Goal: Obtain resource: Download file/media

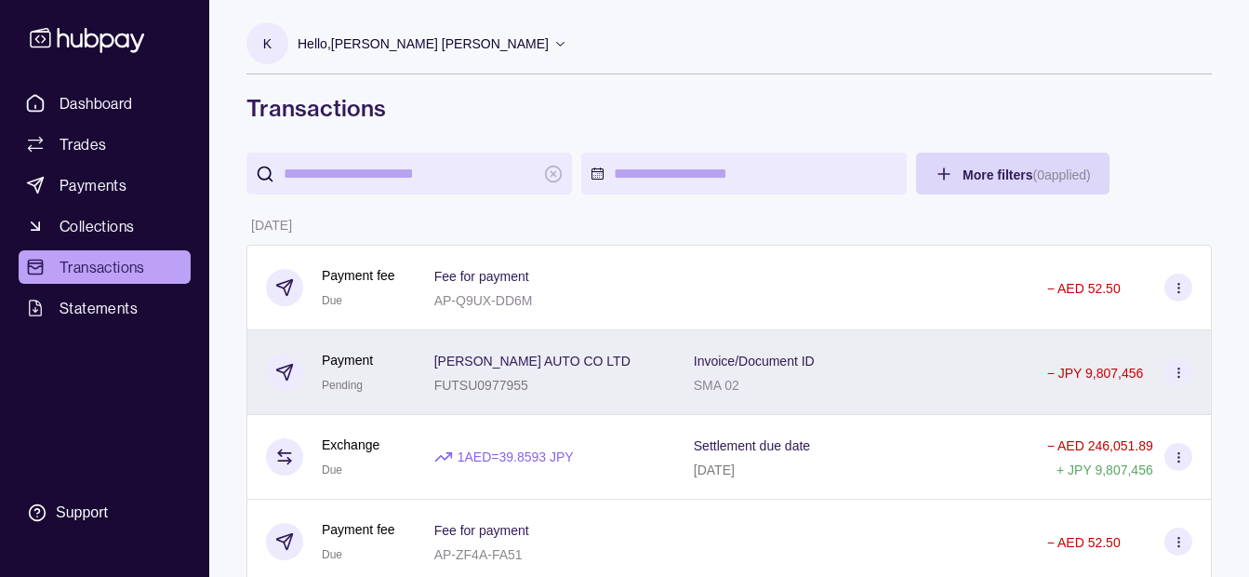
click at [598, 353] on span "[PERSON_NAME] AUTO CO LTD" at bounding box center [532, 360] width 196 height 22
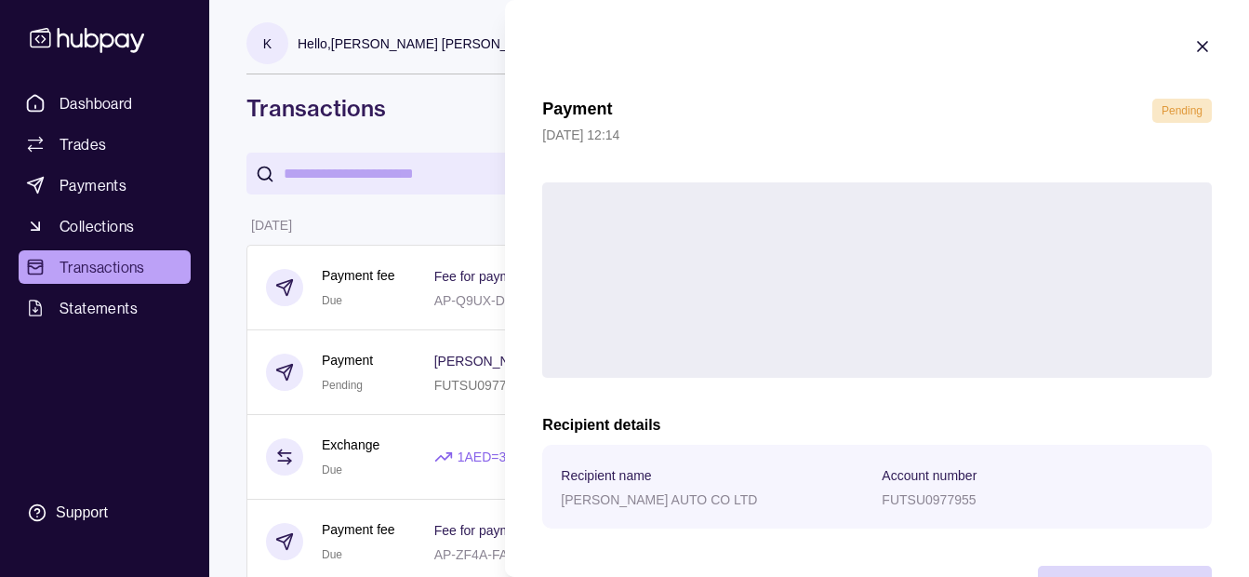
scroll to position [68, 0]
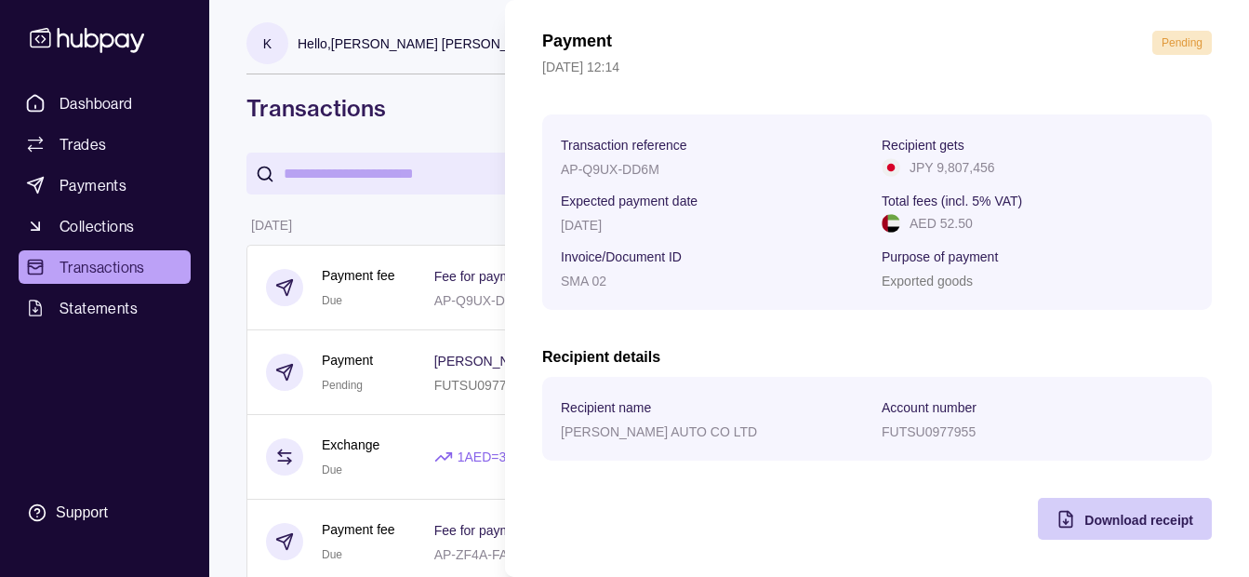
click at [1085, 508] on div "Download receipt" at bounding box center [1139, 519] width 109 height 22
drag, startPoint x: 203, startPoint y: 377, endPoint x: 212, endPoint y: 373, distance: 10.0
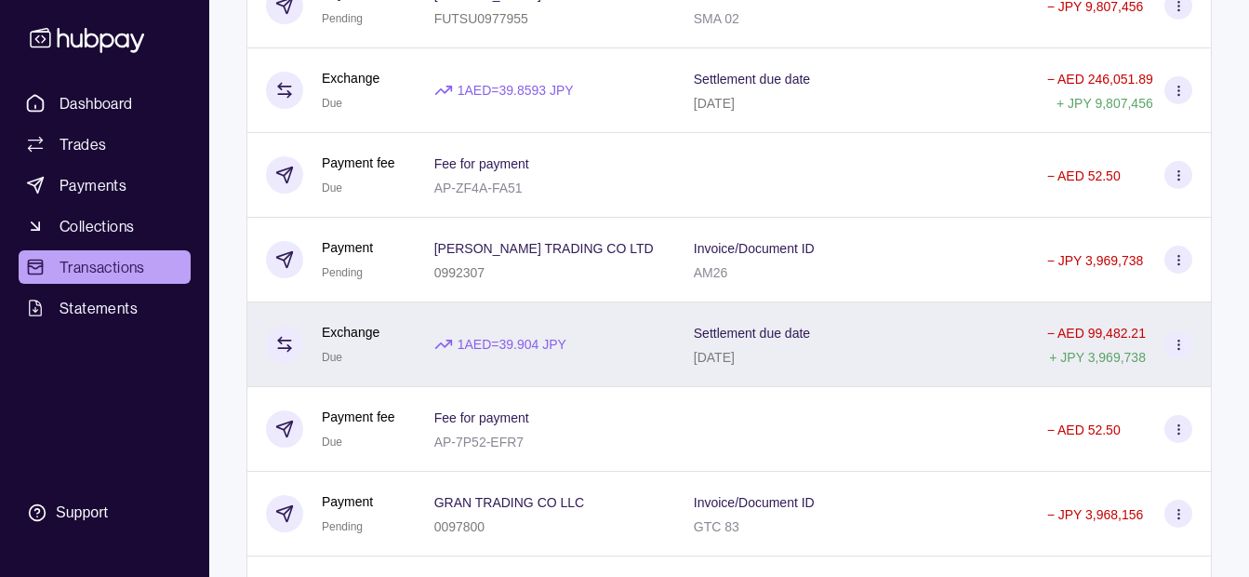
scroll to position [372, 0]
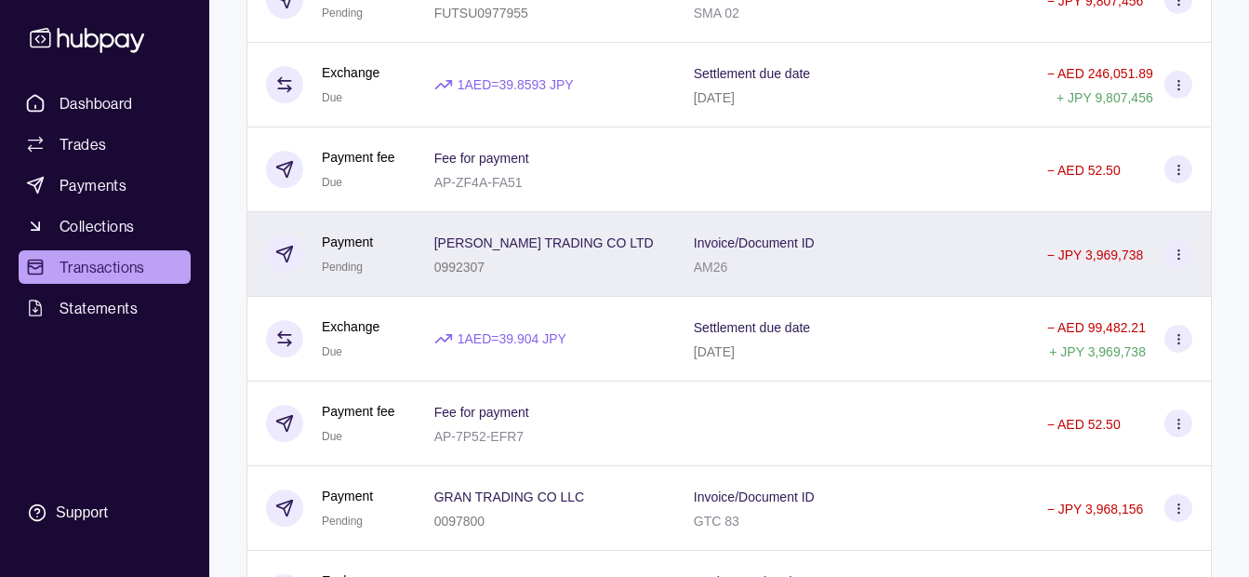
click at [503, 263] on div "0992307" at bounding box center [544, 266] width 220 height 22
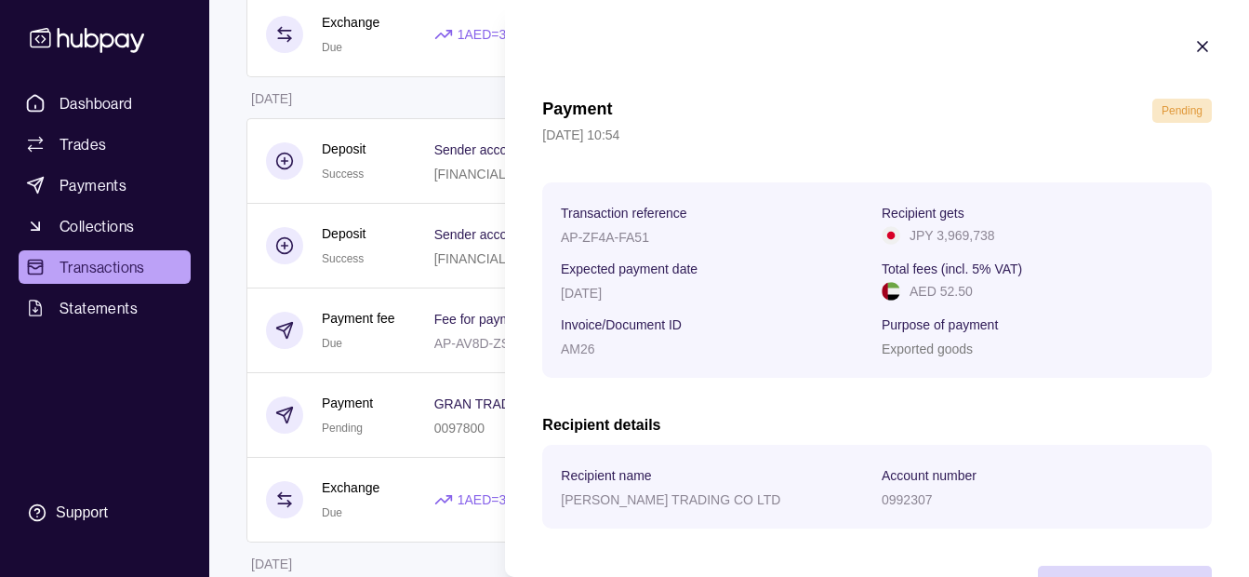
scroll to position [68, 0]
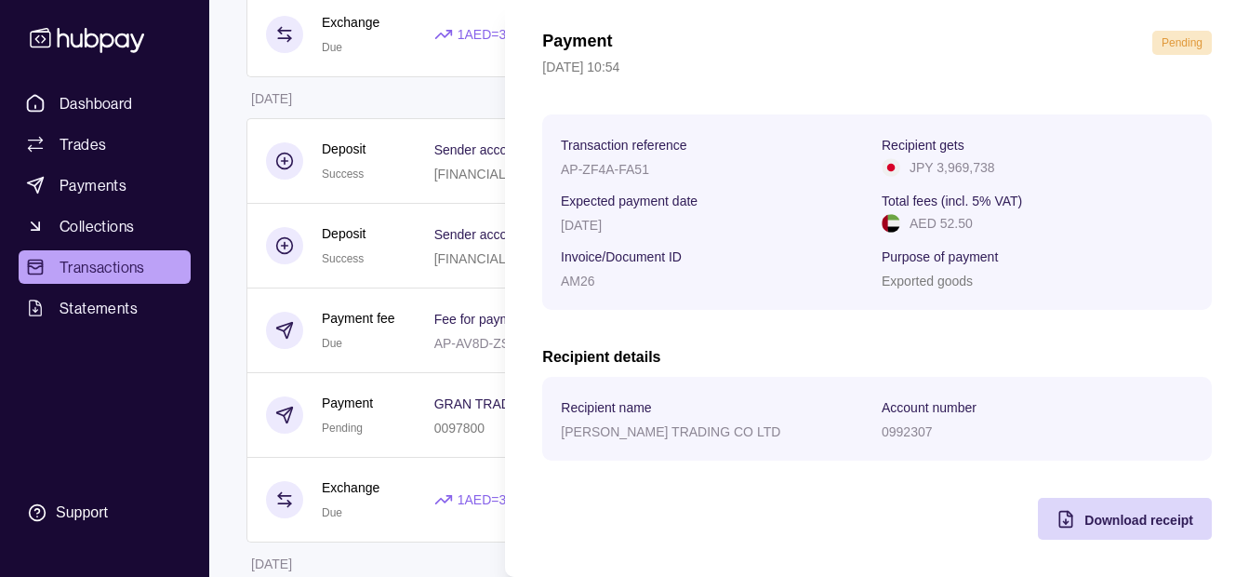
drag, startPoint x: 1070, startPoint y: 516, endPoint x: 991, endPoint y: 509, distance: 78.5
click at [1068, 515] on div "Download receipt" at bounding box center [1111, 519] width 165 height 42
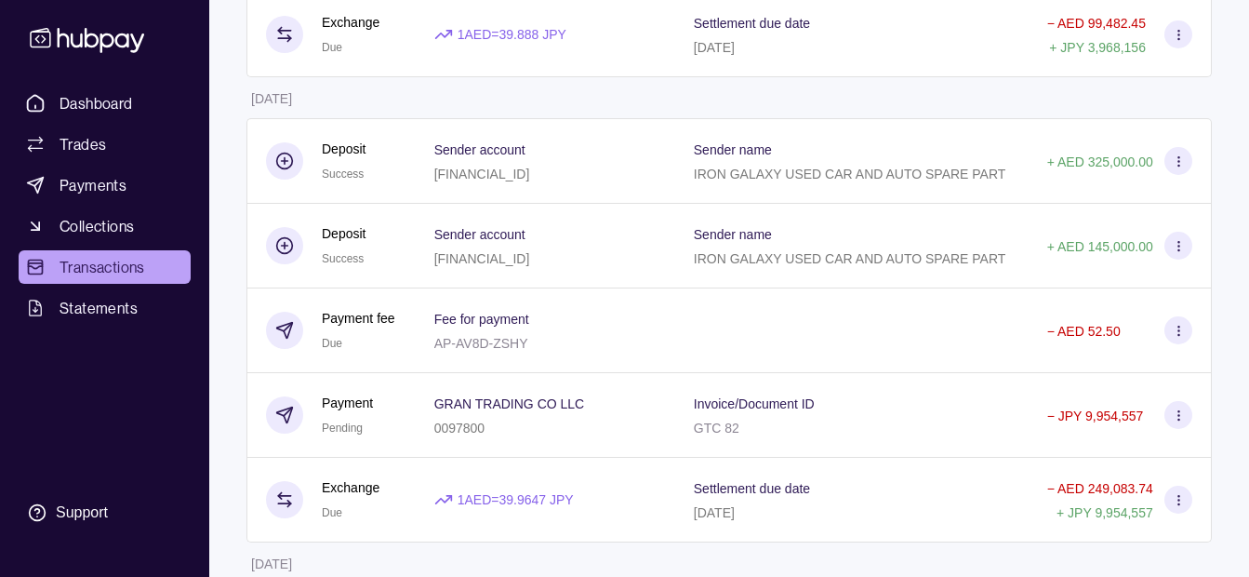
drag, startPoint x: 36, startPoint y: 370, endPoint x: 144, endPoint y: 373, distance: 107.9
click at [49, 370] on html "Dashboard Trades Payments Collections Transactions Statements Support K Hello, …" at bounding box center [624, 99] width 1249 height 2059
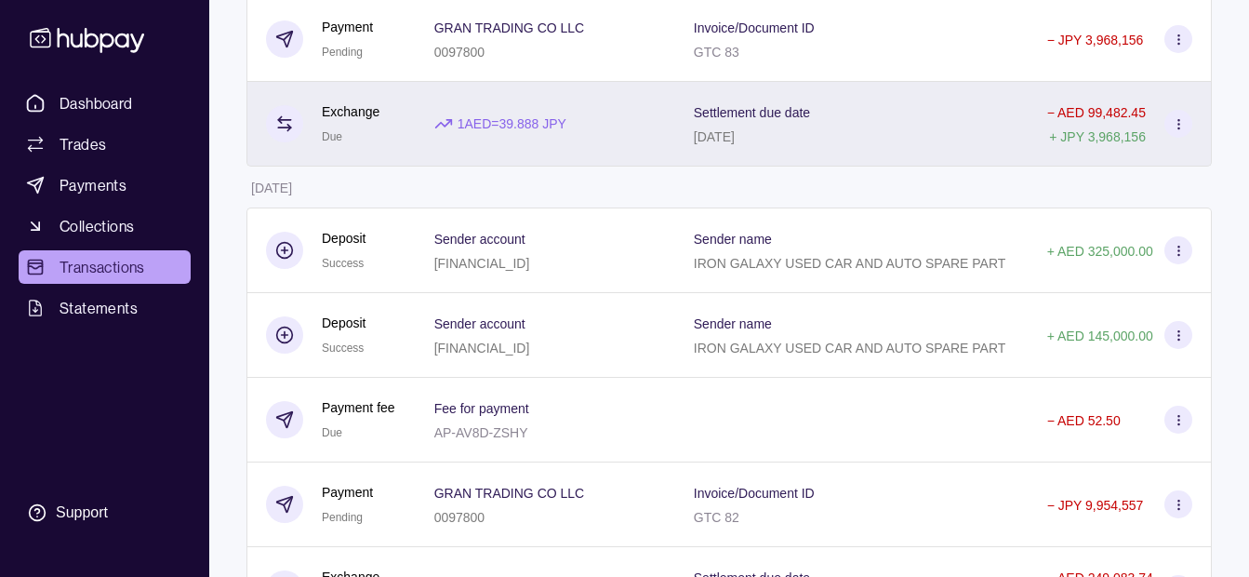
scroll to position [744, 0]
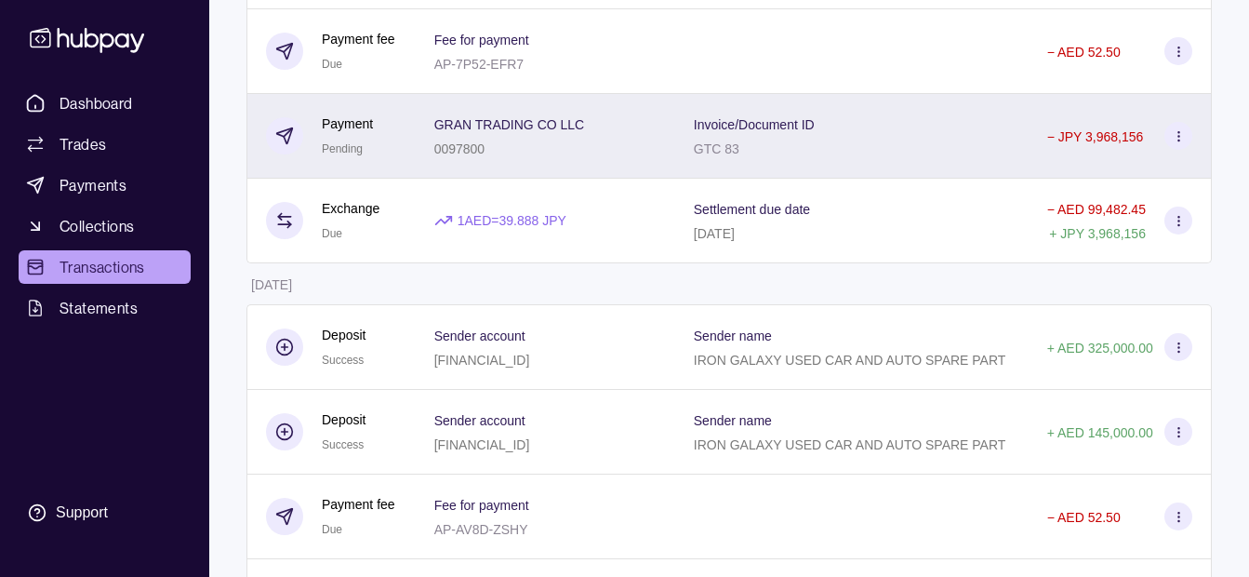
click at [501, 144] on div "0097800" at bounding box center [509, 148] width 151 height 22
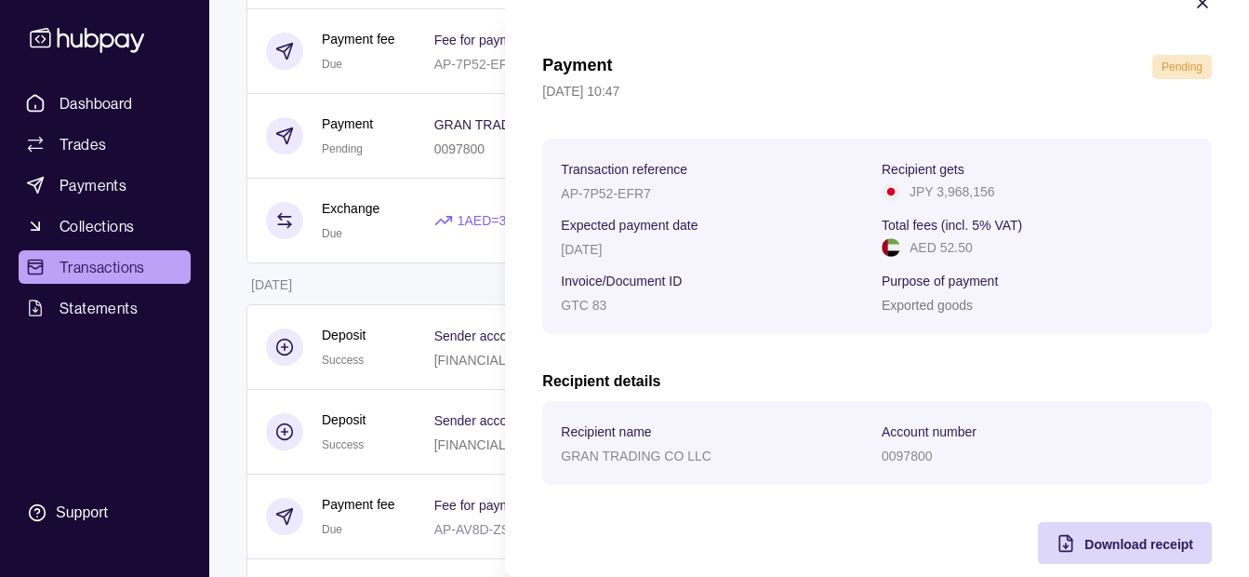
scroll to position [68, 0]
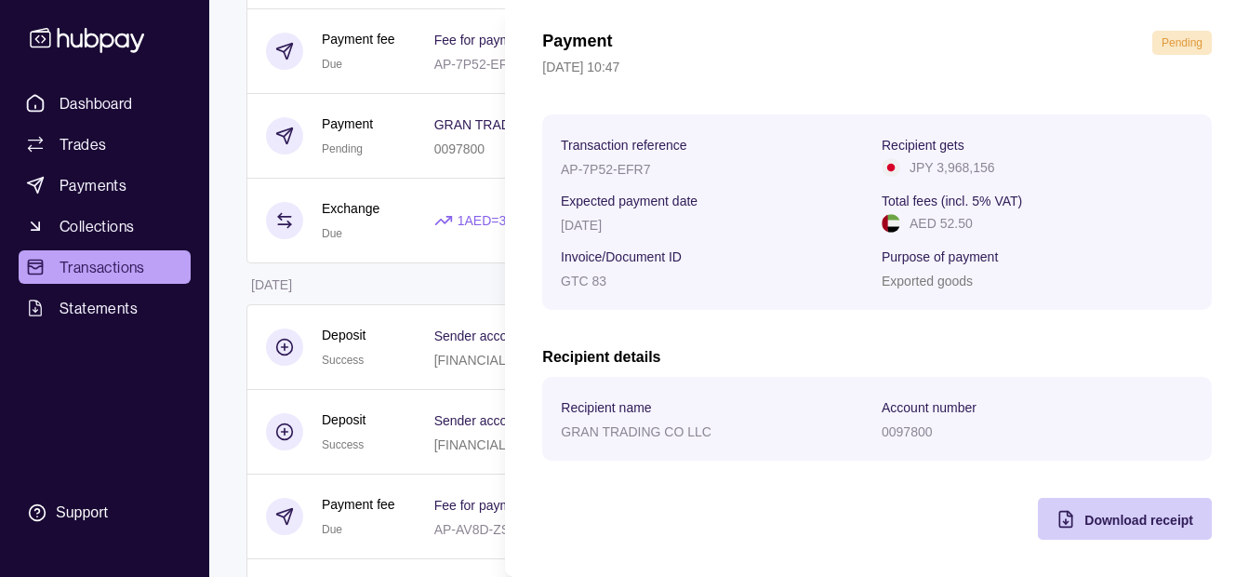
click at [1107, 521] on span "Download receipt" at bounding box center [1139, 519] width 109 height 15
click at [419, 343] on html "Dashboard Trades Payments Collections Transactions Statements Support K Hello, …" at bounding box center [624, 285] width 1249 height 2059
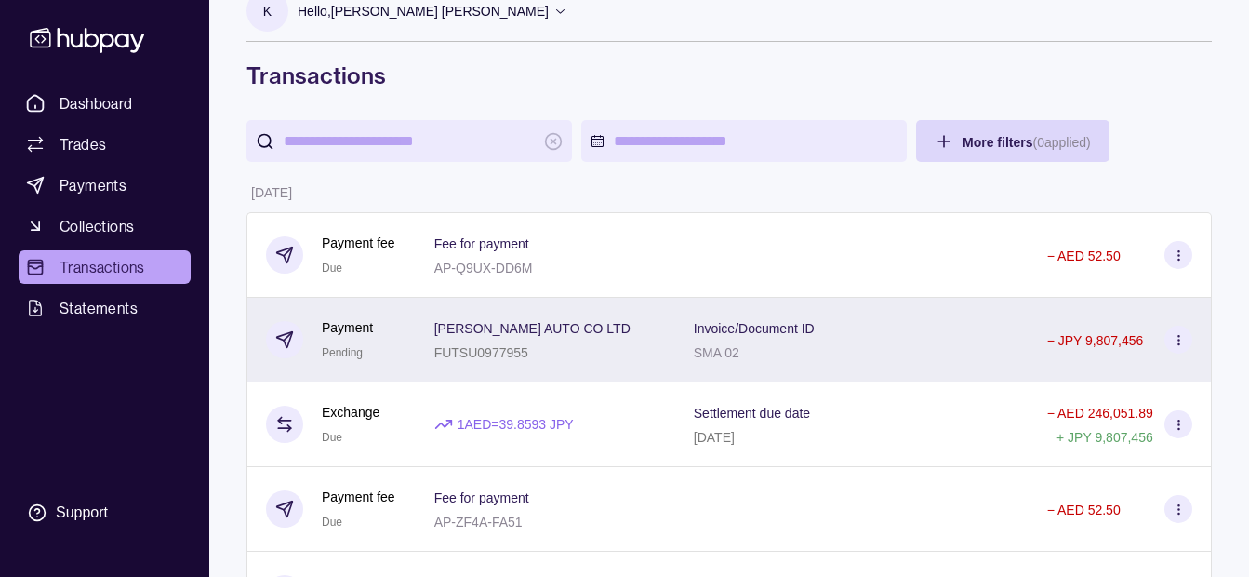
scroll to position [0, 0]
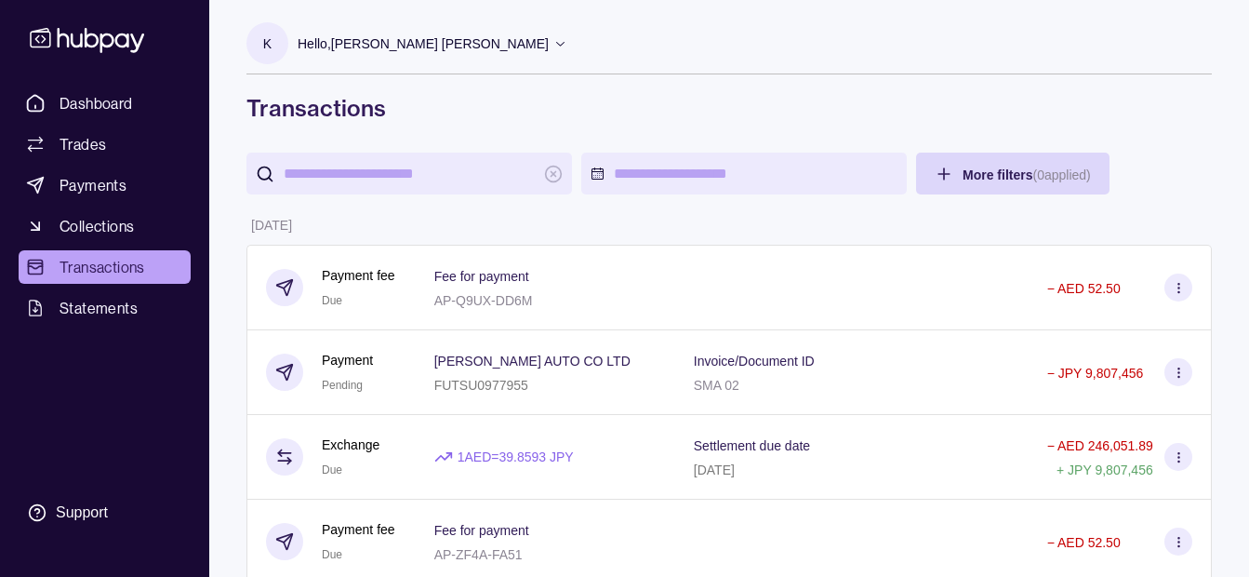
click at [388, 22] on div "K Hello, [PERSON_NAME] [PERSON_NAME]" at bounding box center [406, 47] width 321 height 51
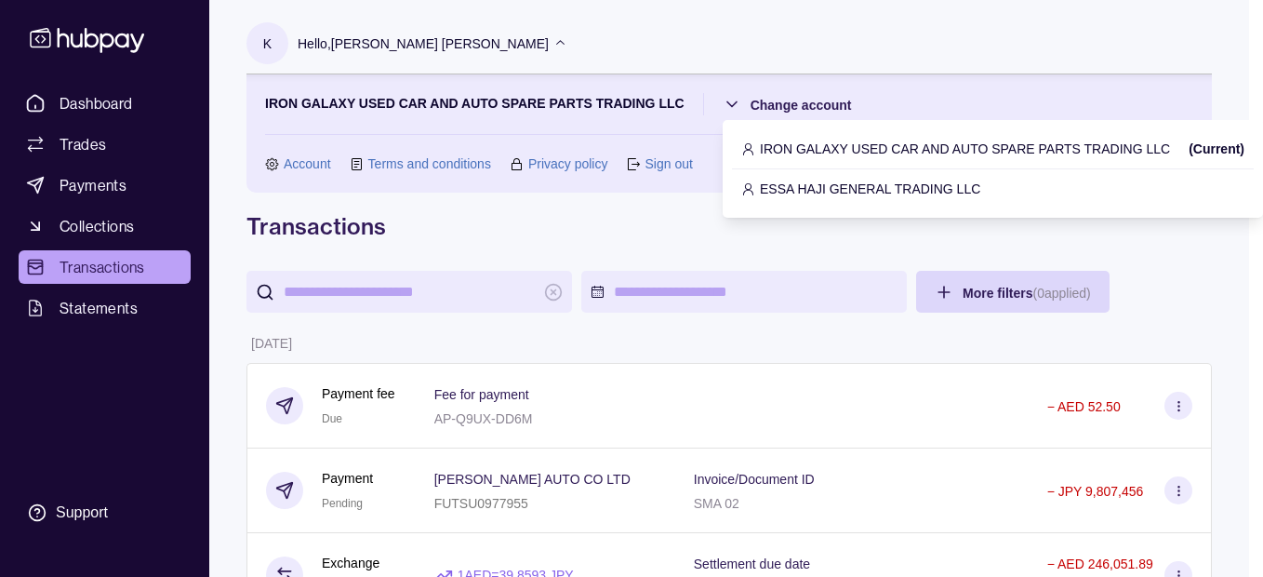
click at [795, 190] on p "ESSA HAJI GENERAL TRADING LLC" at bounding box center [870, 189] width 220 height 20
